Goal: Task Accomplishment & Management: Use online tool/utility

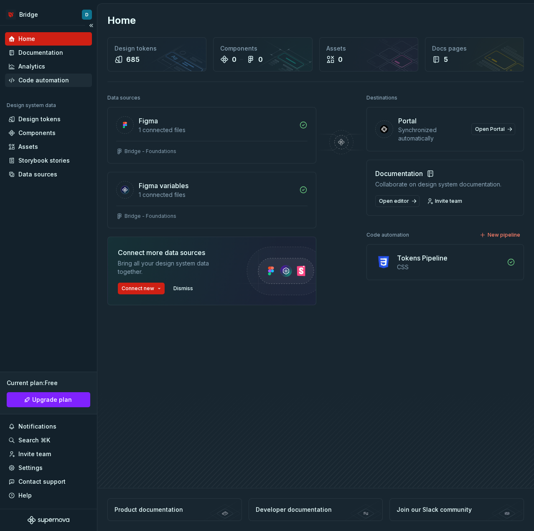
click at [39, 82] on div "Code automation" at bounding box center [43, 80] width 51 height 8
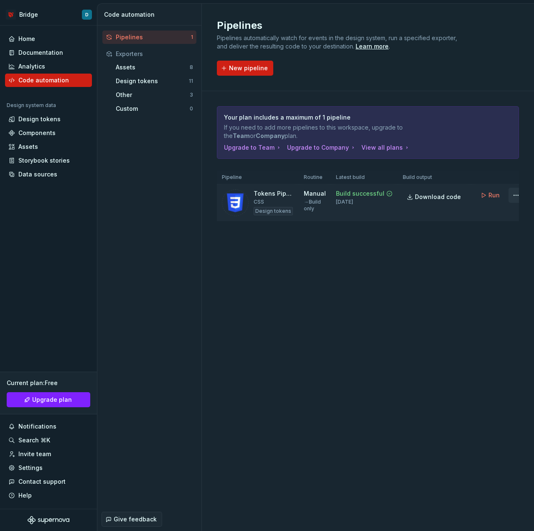
click at [505, 195] on html "Bridge D Home Documentation Analytics Code automation Design system data Design…" at bounding box center [267, 265] width 534 height 531
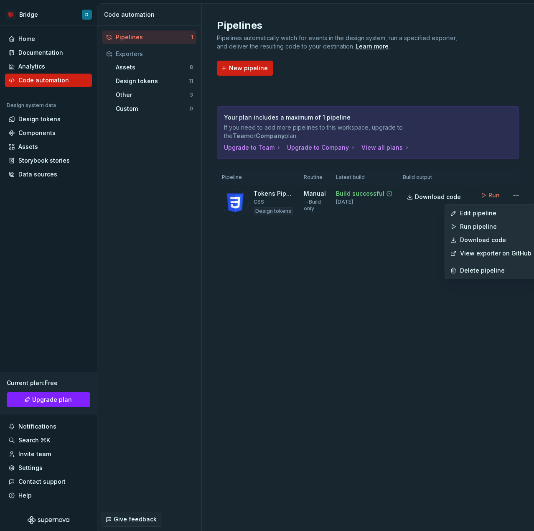
click at [354, 305] on html "Bridge D Home Documentation Analytics Code automation Design system data Design…" at bounding box center [267, 265] width 534 height 531
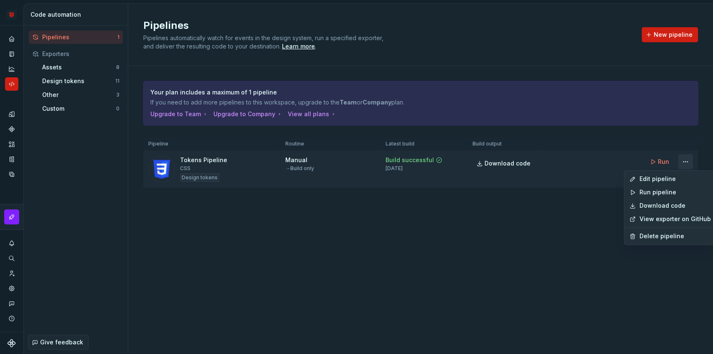
click at [534, 160] on html "Bridge D Design system data Code automation Pipelines 1 Exporters Assets 8 Desi…" at bounding box center [356, 177] width 713 height 354
click at [534, 176] on div "Edit pipeline" at bounding box center [674, 179] width 71 height 8
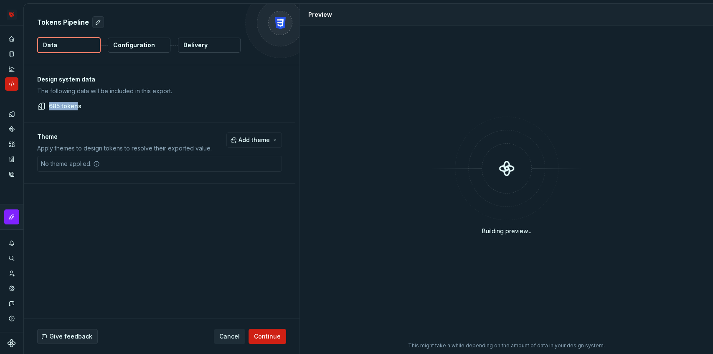
drag, startPoint x: 50, startPoint y: 106, endPoint x: 76, endPoint y: 105, distance: 25.5
click at [76, 105] on p "685 tokens" at bounding box center [65, 106] width 33 height 8
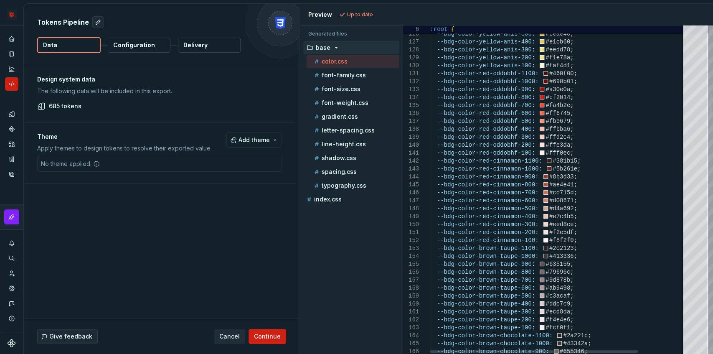
click at [534, 109] on div at bounding box center [711, 105] width 3 height 23
drag, startPoint x: 558, startPoint y: 120, endPoint x: 537, endPoint y: 119, distance: 20.9
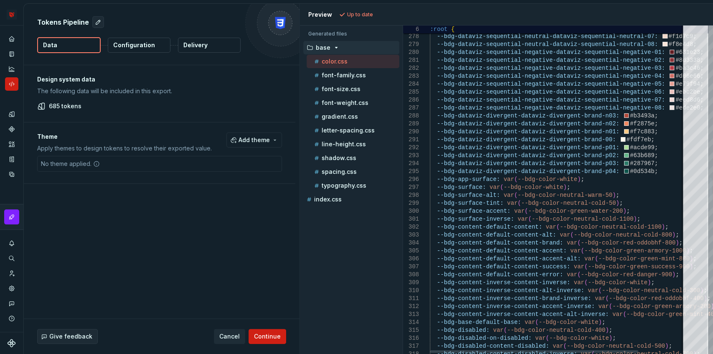
click at [534, 190] on div at bounding box center [711, 189] width 3 height 23
drag, startPoint x: 466, startPoint y: 224, endPoint x: 486, endPoint y: 224, distance: 19.2
click at [486, 224] on div "--bdg-disabled-content-disabled-inverse: var ( --bdg-color-neutral-cold-700 ) ;…" at bounding box center [586, 202] width 313 height 4738
type textarea "**********"
click at [458, 170] on div "--bdg-disabled-content-disabled-inverse: var ( --bdg-color-neutral-cold-700 ) ;…" at bounding box center [586, 202] width 313 height 4738
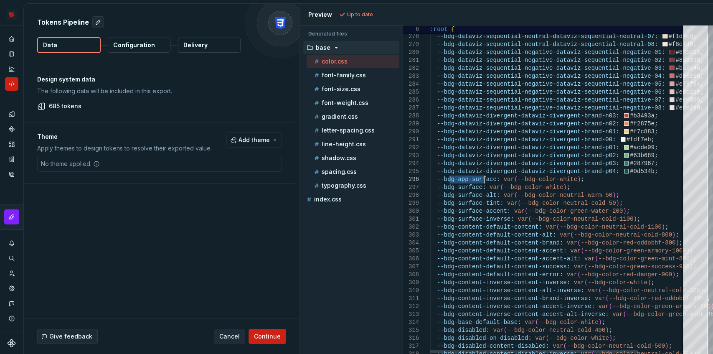
drag, startPoint x: 461, startPoint y: 180, endPoint x: 485, endPoint y: 178, distance: 24.4
click at [485, 178] on div "--bdg-disabled-content-disabled-inverse: var ( --bdg-color-neutral-cold-700 ) ;…" at bounding box center [586, 202] width 313 height 4738
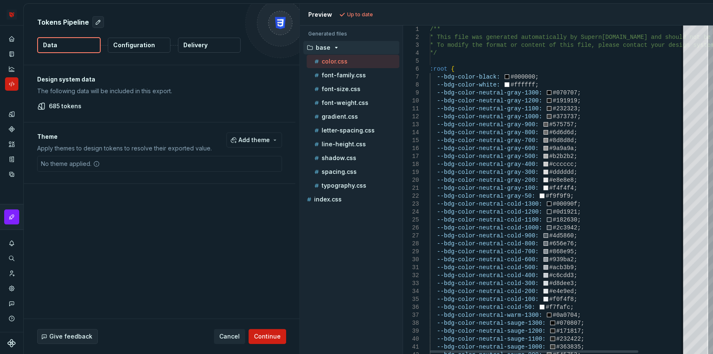
click at [534, 25] on div at bounding box center [711, 36] width 3 height 23
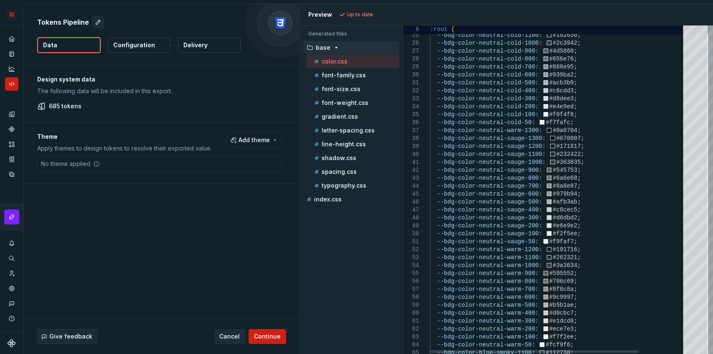
click at [534, 53] on div at bounding box center [711, 49] width 3 height 23
click at [192, 49] on p "Delivery" at bounding box center [195, 45] width 24 height 8
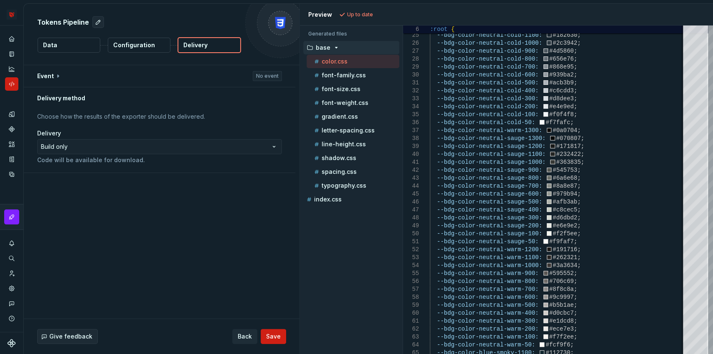
click at [137, 46] on p "Configuration" at bounding box center [134, 45] width 42 height 8
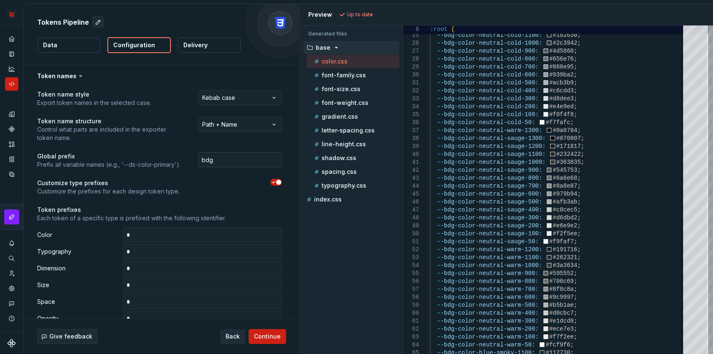
click at [235, 161] on input "bdg" at bounding box center [241, 159] width 84 height 15
click at [208, 160] on input "bdg" at bounding box center [241, 159] width 84 height 15
type input "brg"
click at [357, 5] on div "Preview Refresh preview" at bounding box center [506, 15] width 413 height 22
click at [350, 17] on span "Refresh preview" at bounding box center [369, 14] width 42 height 7
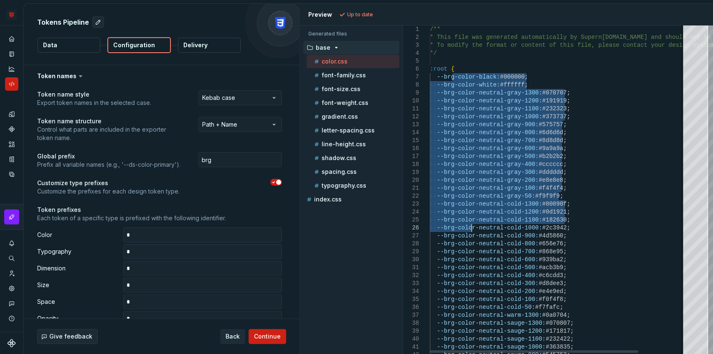
drag, startPoint x: 455, startPoint y: 115, endPoint x: 473, endPoint y: 226, distance: 111.8
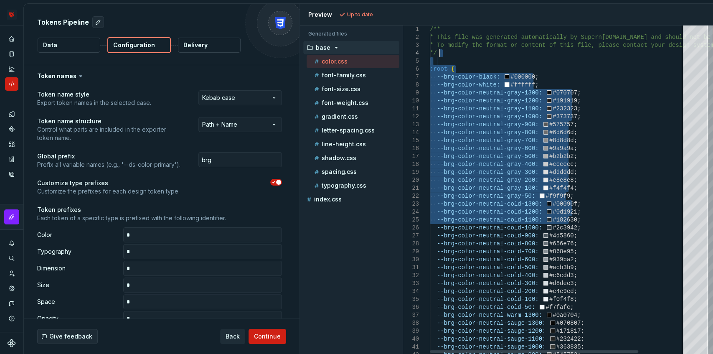
drag, startPoint x: 456, startPoint y: 104, endPoint x: 453, endPoint y: 51, distance: 52.8
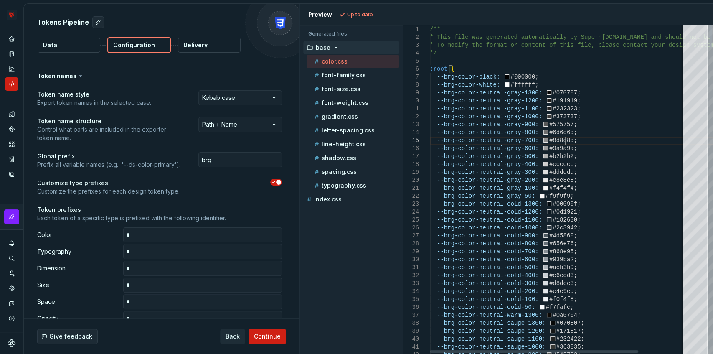
type textarea "**********"
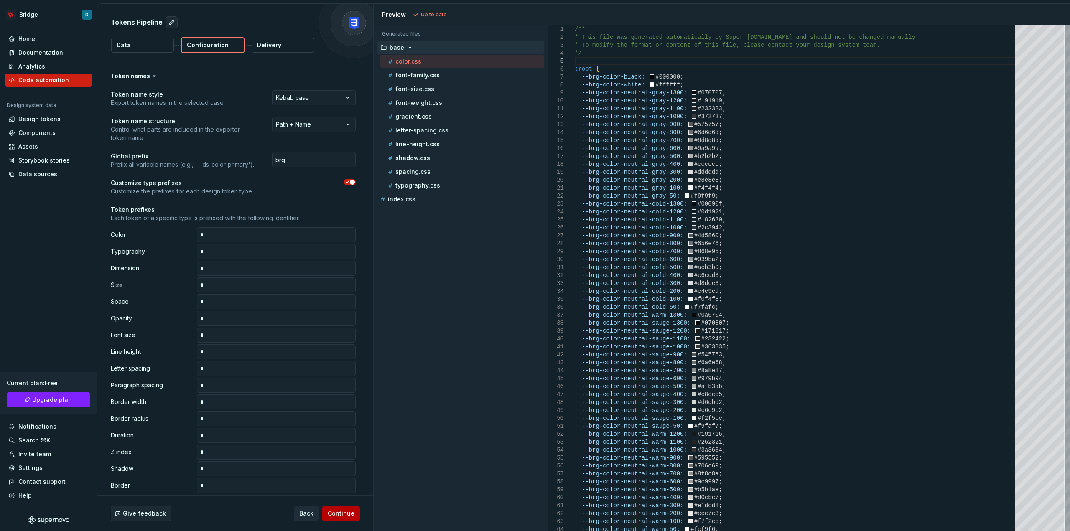
click at [333, 514] on span "Continue" at bounding box center [341, 513] width 27 height 8
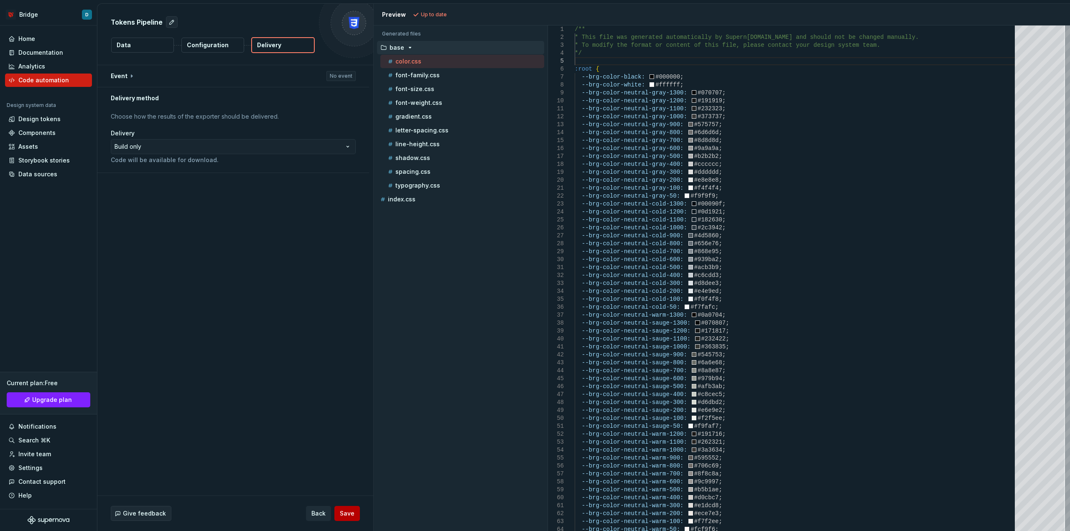
click at [352, 512] on span "Save" at bounding box center [347, 513] width 15 height 8
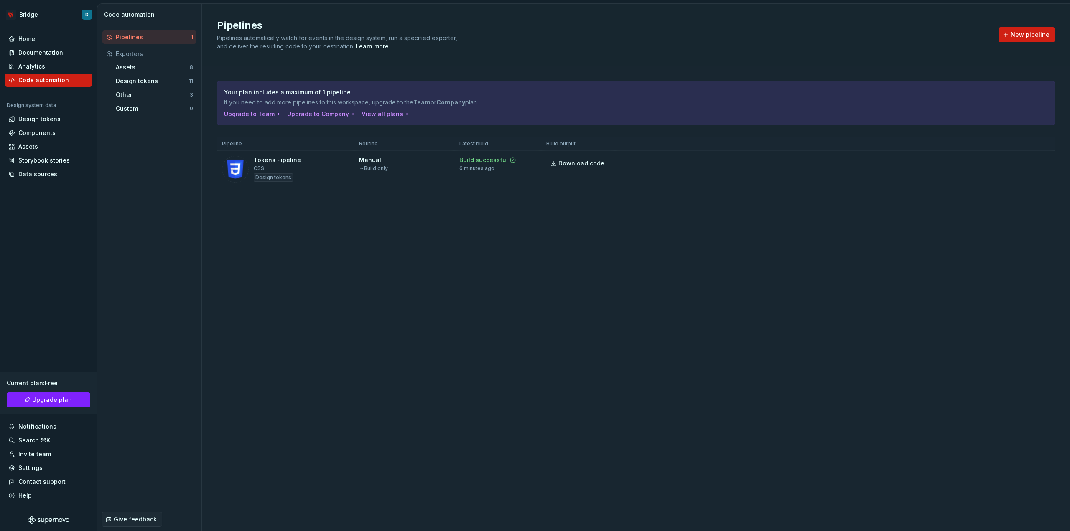
click at [330, 237] on div "Pipelines Pipelines automatically watch for events in the design system, run a …" at bounding box center [636, 267] width 868 height 527
